Goal: Task Accomplishment & Management: Manage account settings

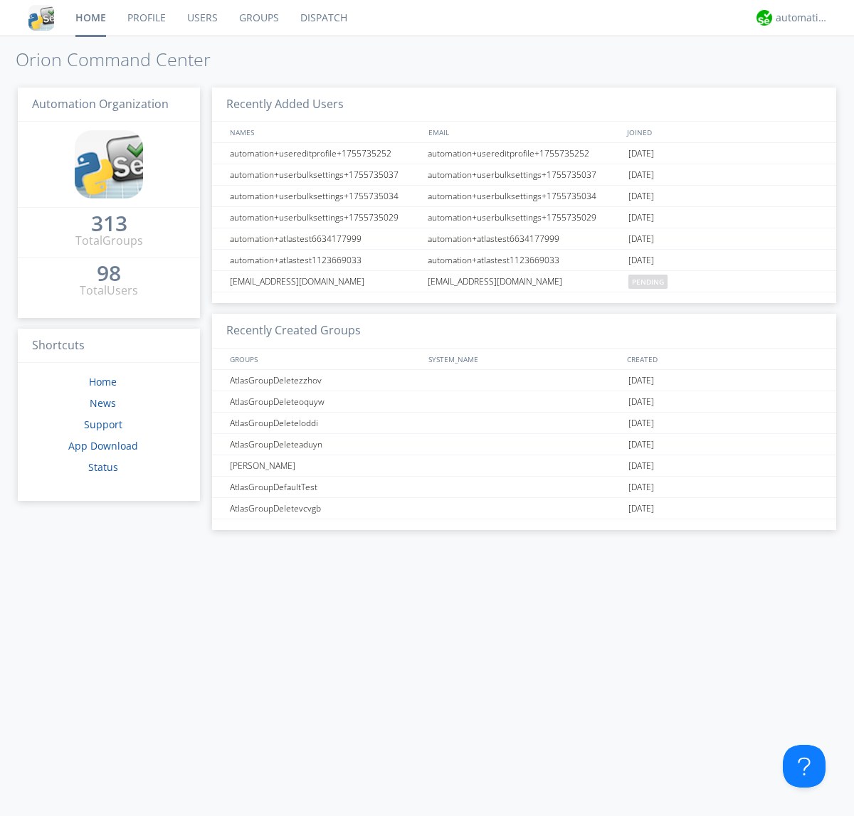
click at [258, 18] on link "Groups" at bounding box center [258, 18] width 61 height 36
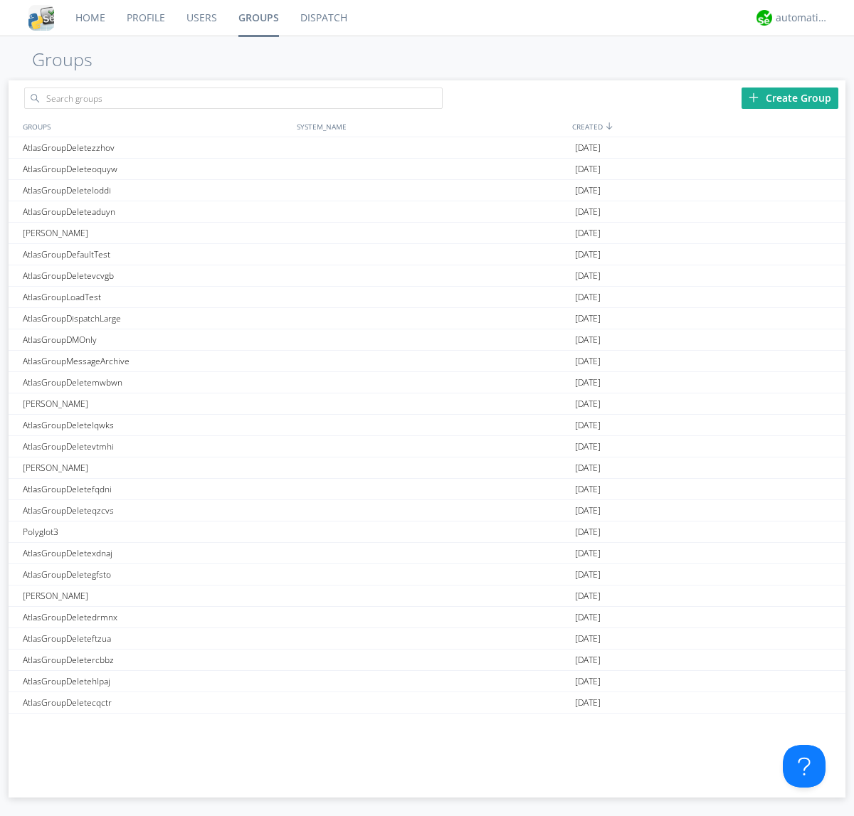
click at [790, 97] on div "Create Group" at bounding box center [789, 97] width 97 height 21
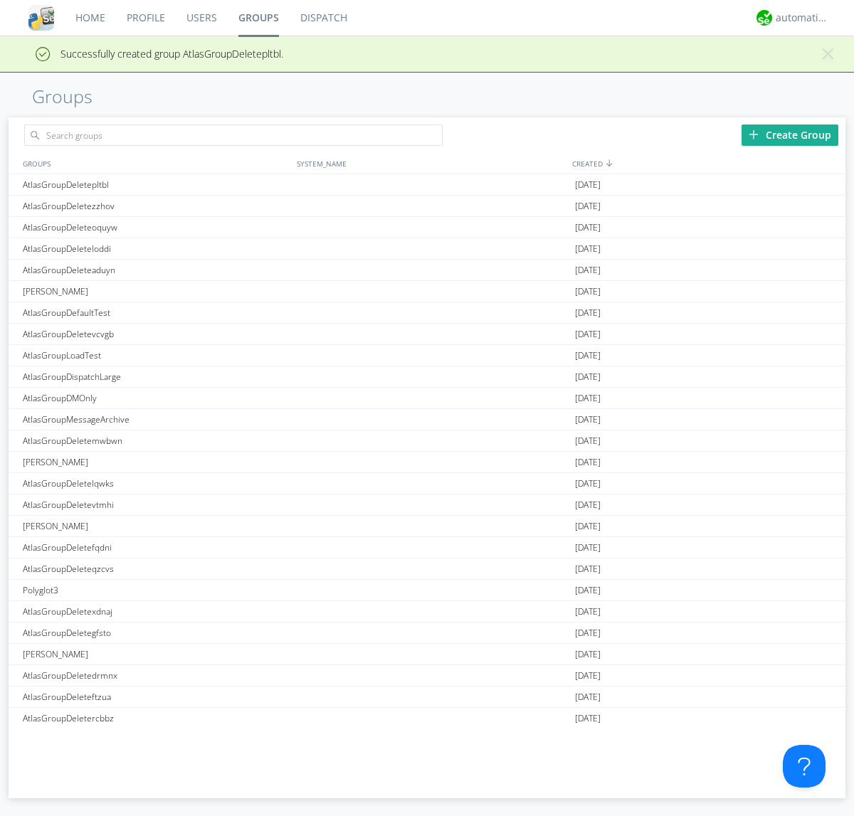
click at [258, 18] on link "Groups" at bounding box center [259, 18] width 62 height 36
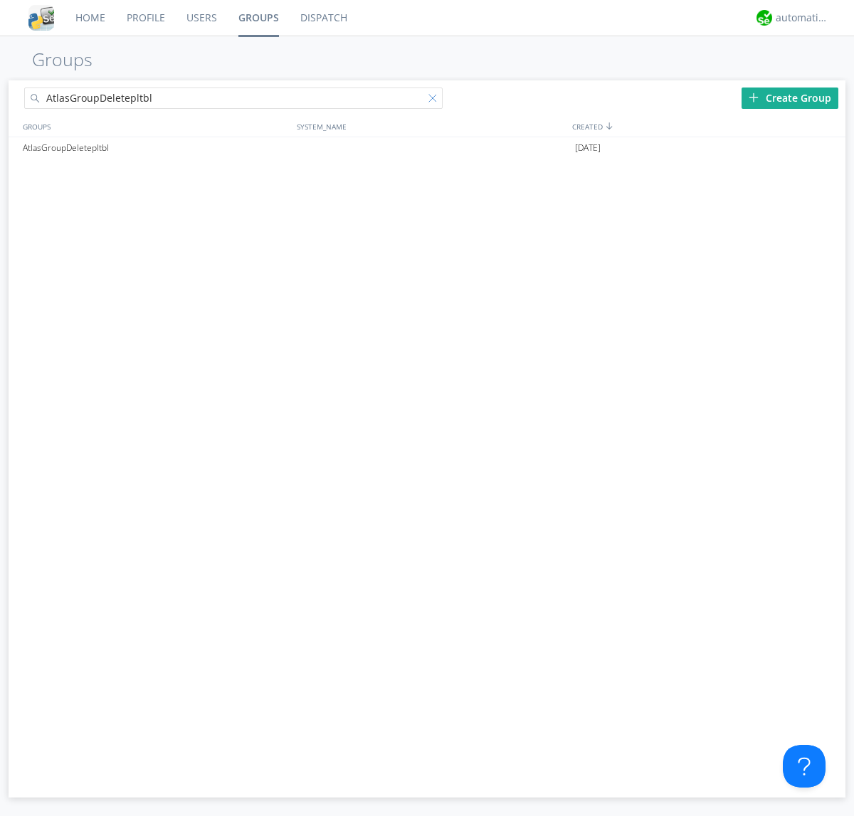
type input "AtlasGroupDeletepltbl"
click at [435, 100] on div at bounding box center [435, 101] width 14 height 14
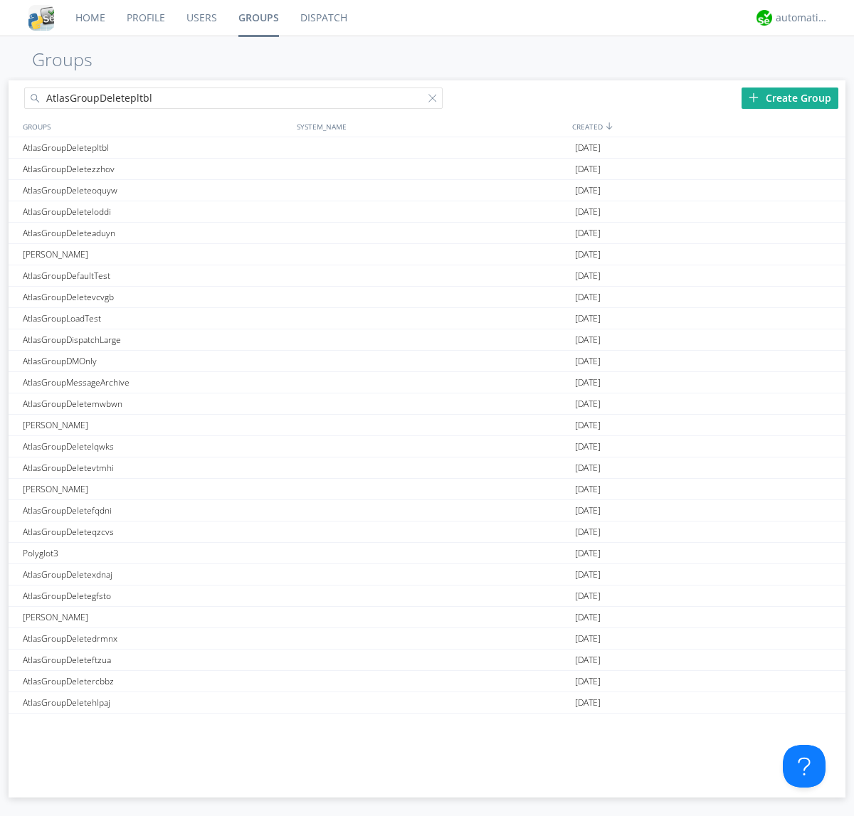
type input "AtlasGroupDeletepltbl"
click at [156, 147] on div "AtlasGroupDeletepltbl" at bounding box center [156, 147] width 274 height 21
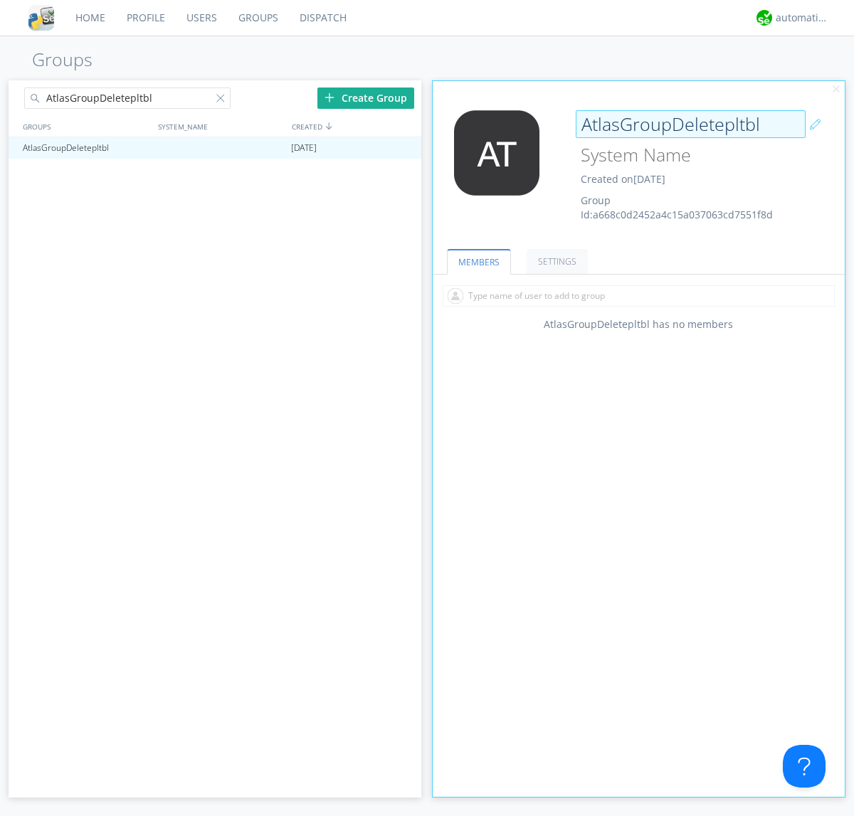
click at [638, 170] on div "AtlasGroupDeletepltbl Created on [DATE] Group Id: a668c0d2452a4c15a037063cd7551…" at bounding box center [673, 166] width 206 height 112
click at [690, 124] on input "AtlasGroupDeletepltbl" at bounding box center [690, 124] width 230 height 28
type input "[PERSON_NAME]"
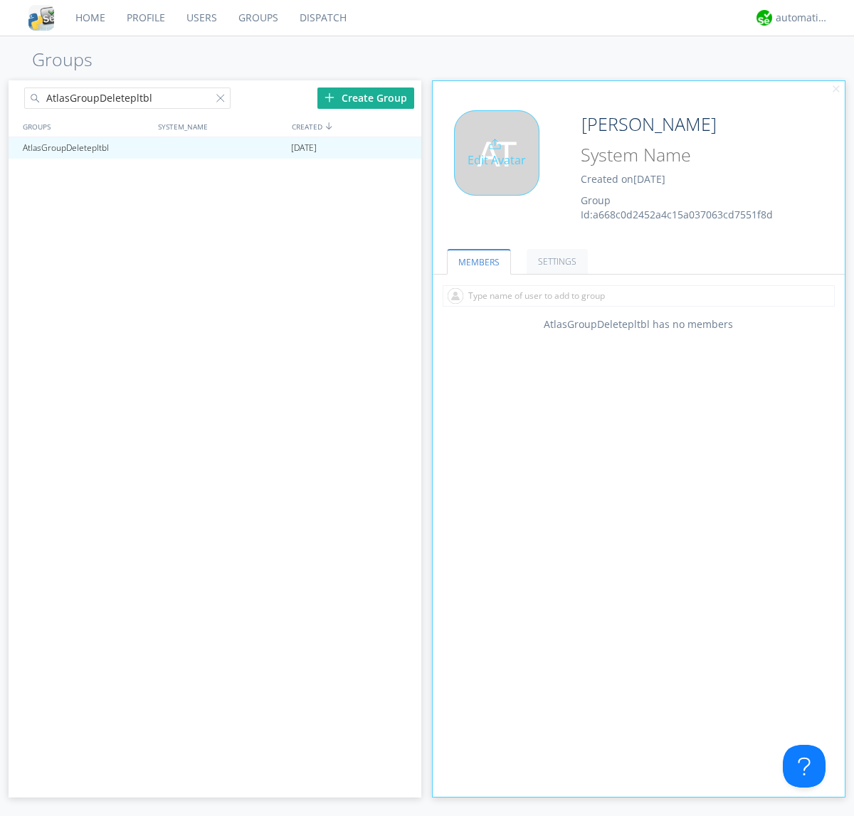
click at [501, 170] on div "Edit Avatar" at bounding box center [496, 152] width 85 height 85
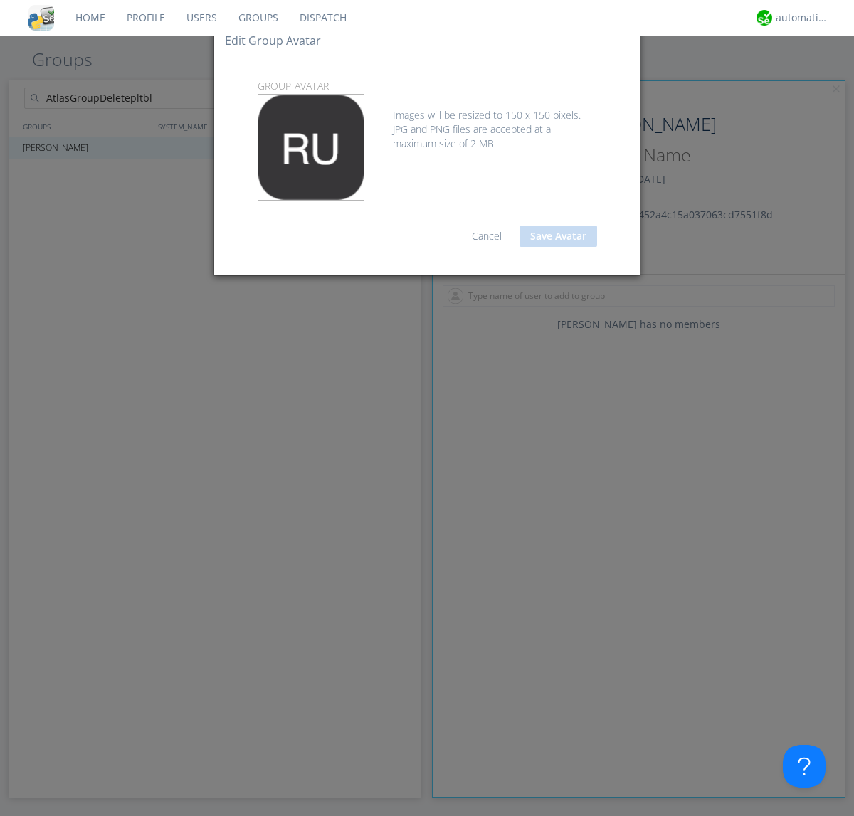
type input "C:\fakepath\selenium.png"
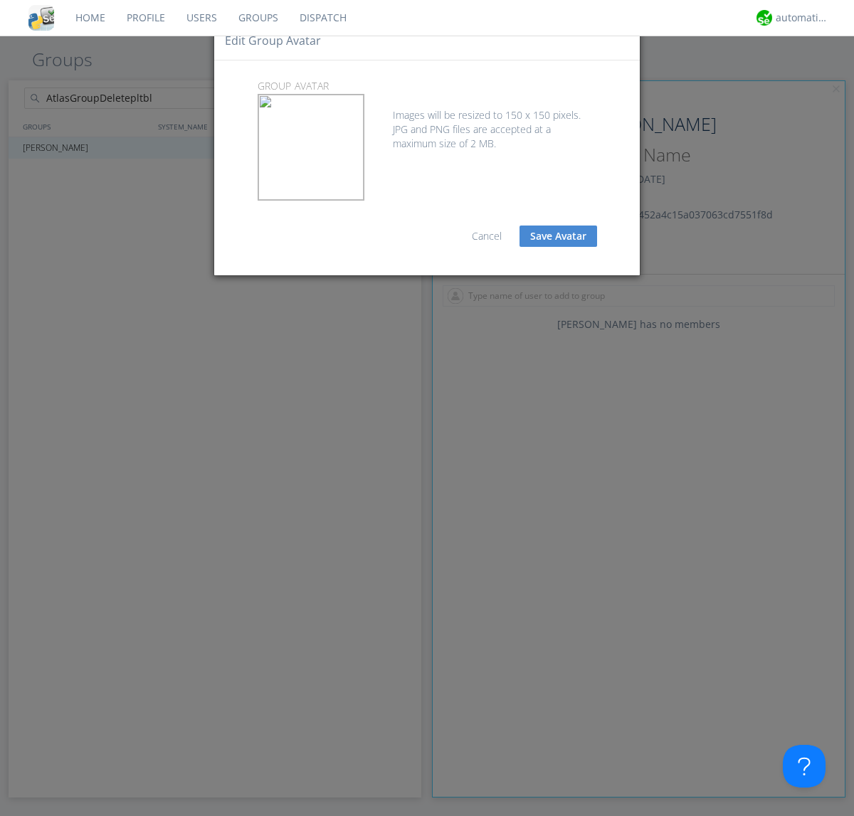
click at [558, 236] on button "Save Avatar" at bounding box center [558, 235] width 78 height 21
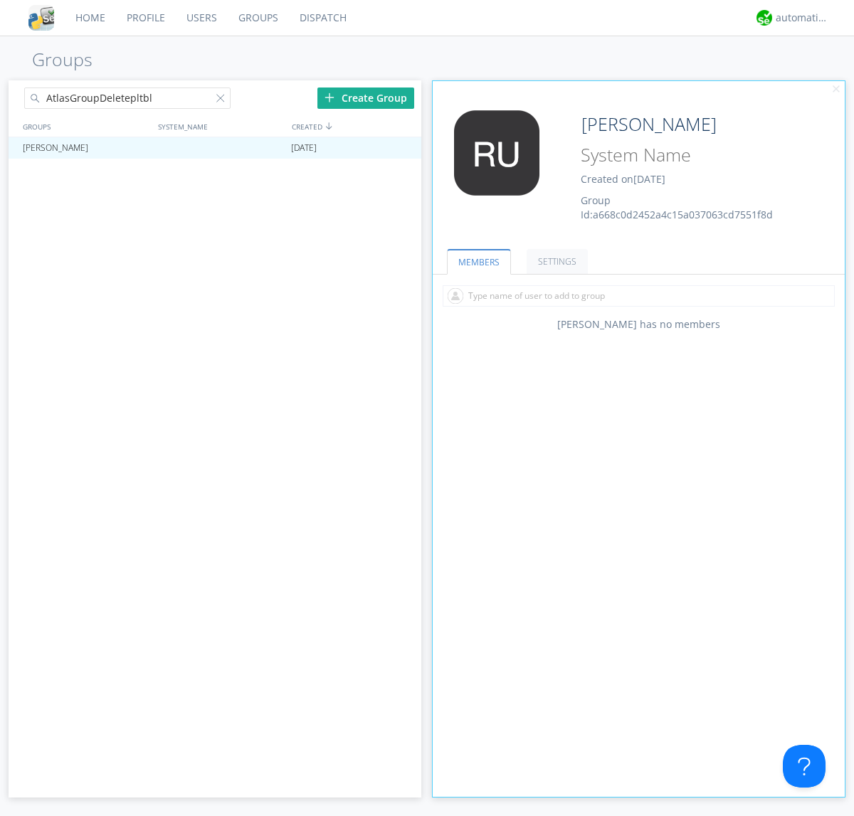
click at [223, 100] on div at bounding box center [223, 101] width 14 height 14
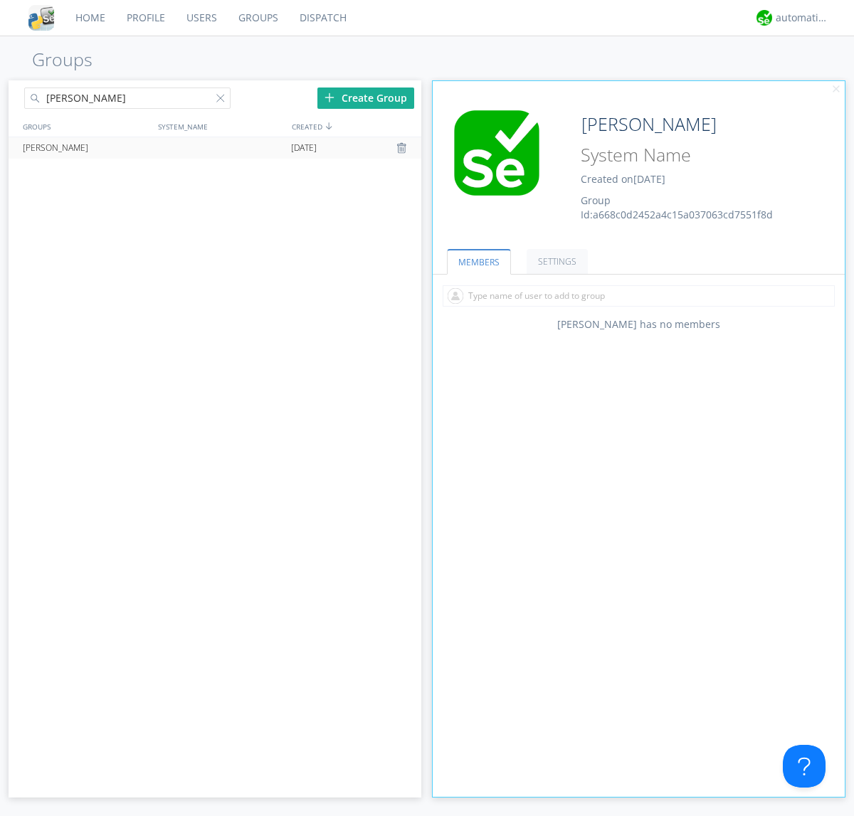
type input "[PERSON_NAME]"
click at [403, 148] on div at bounding box center [403, 147] width 14 height 11
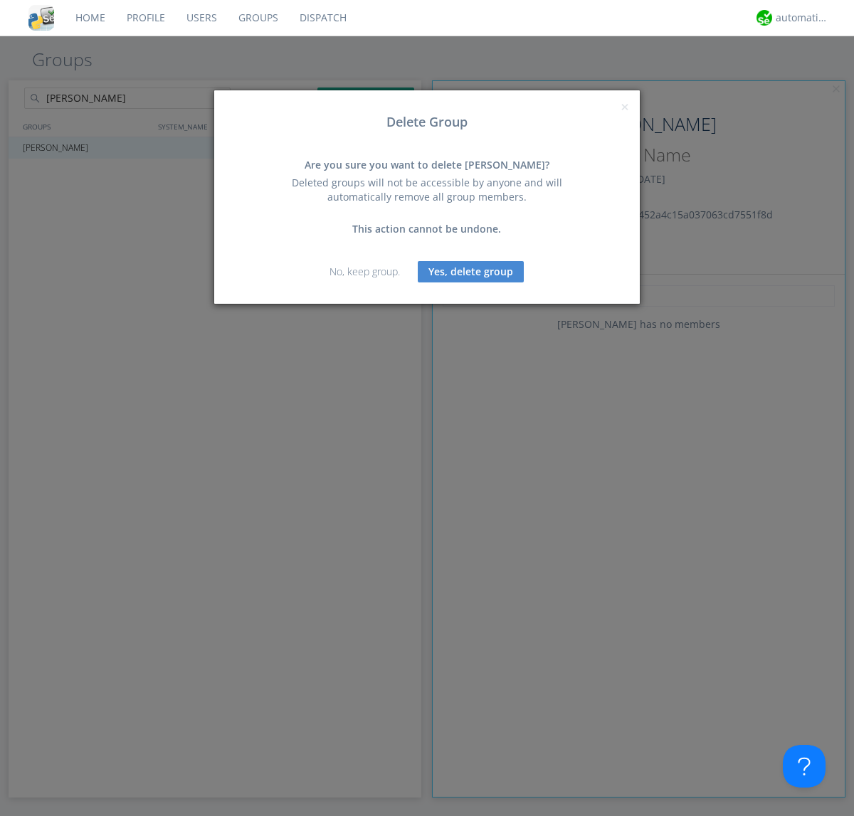
click at [471, 271] on button "Yes, delete group" at bounding box center [471, 271] width 106 height 21
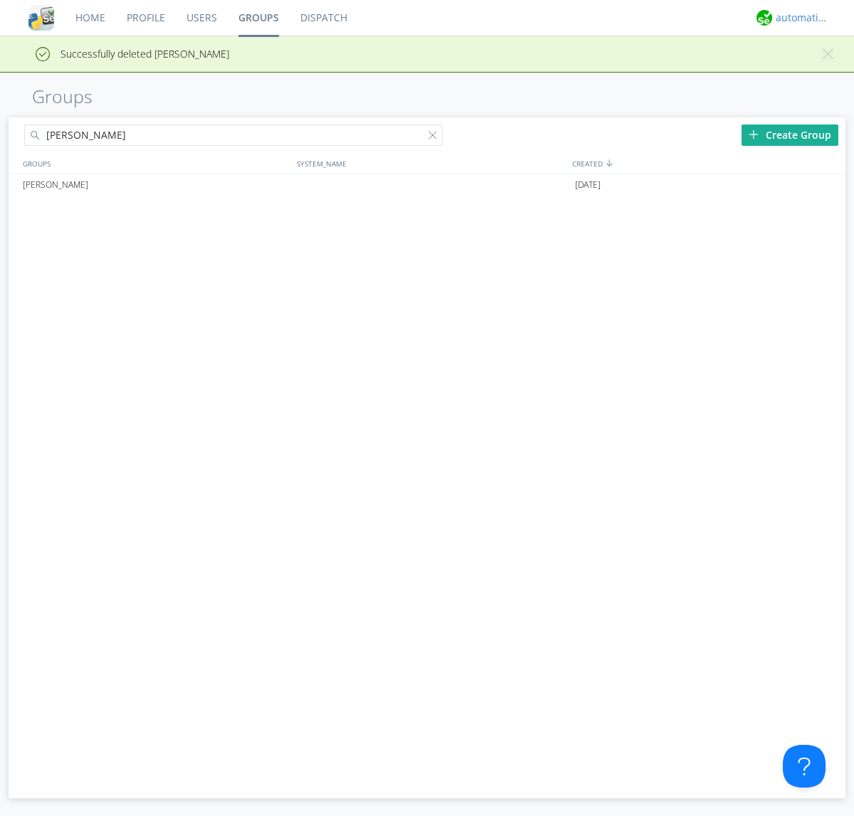
click at [798, 18] on div "automation+atlas" at bounding box center [801, 18] width 53 height 14
